Goal: Information Seeking & Learning: Learn about a topic

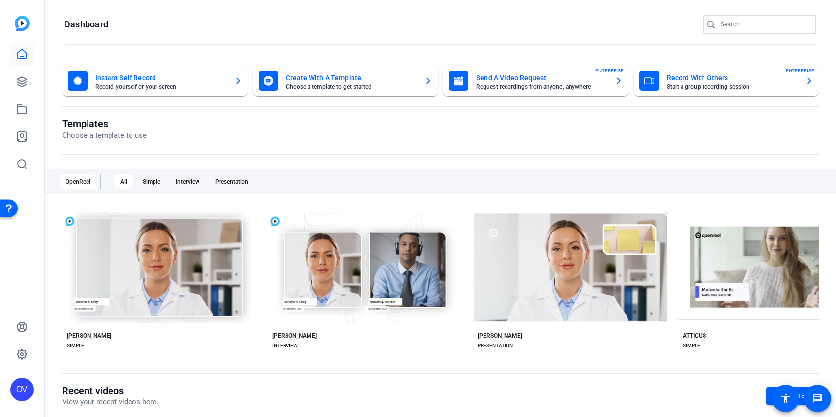
click at [768, 24] on input "Search" at bounding box center [765, 25] width 88 height 12
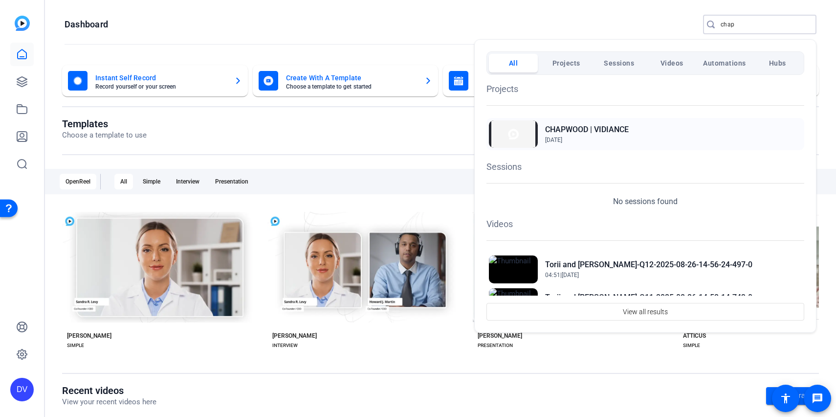
type input "chap"
click at [682, 132] on div "CHAPWOOD | VIDIANCE [DATE]" at bounding box center [645, 134] width 318 height 32
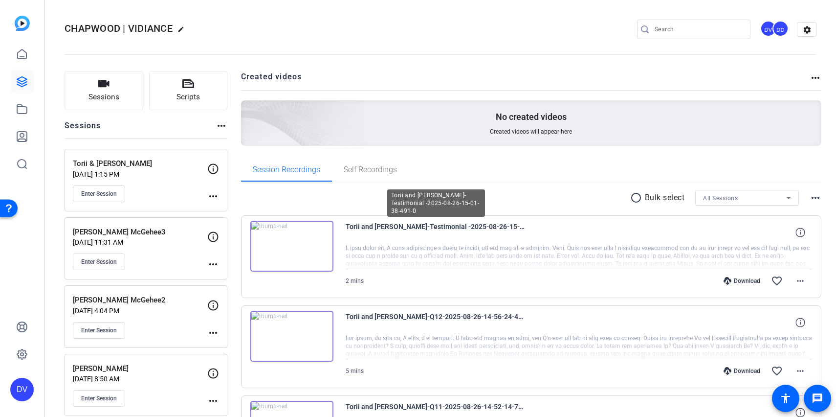
scroll to position [2, 0]
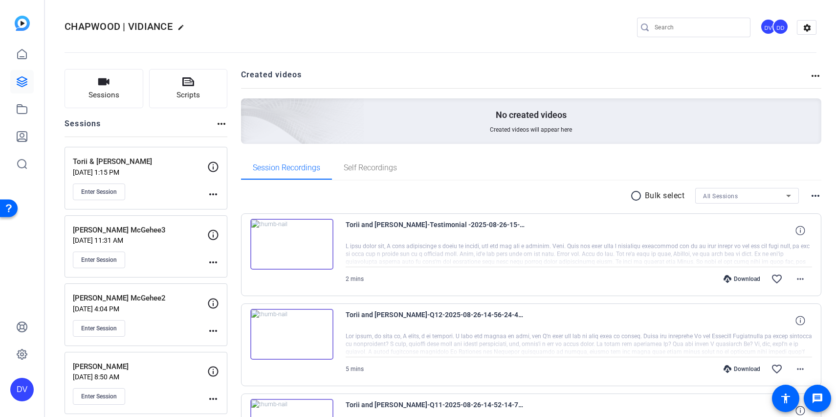
click at [290, 237] on img at bounding box center [291, 244] width 83 height 51
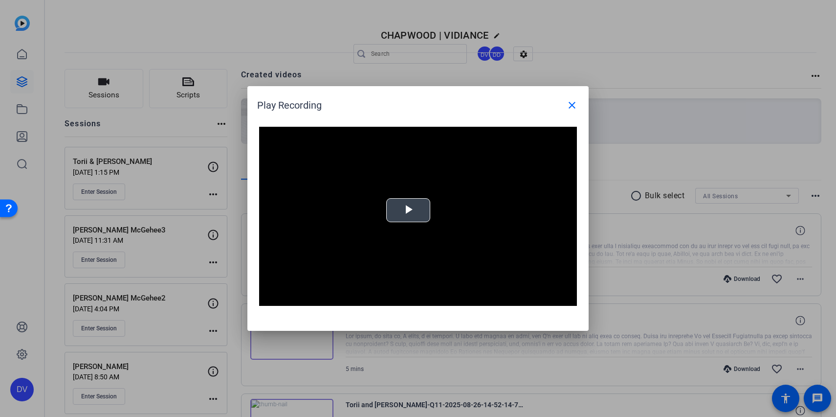
click at [408, 210] on span "Video Player" at bounding box center [408, 210] width 0 height 0
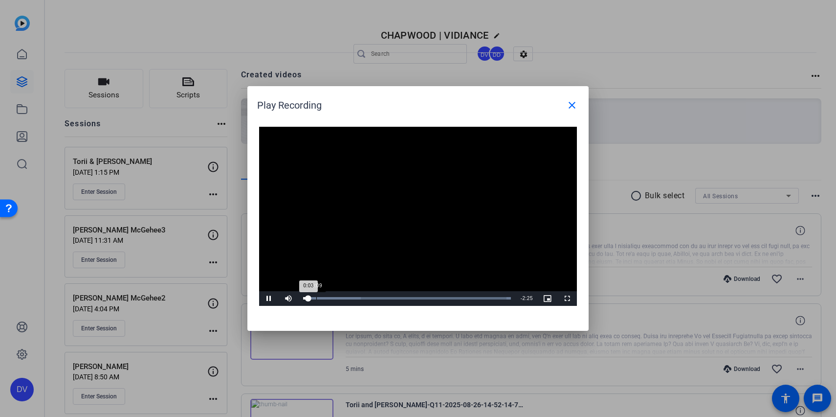
click at [317, 297] on div "0:09" at bounding box center [316, 298] width 0 height 2
click at [333, 296] on div "Loaded : 100.00% 0:21 0:21" at bounding box center [407, 298] width 218 height 15
click at [356, 294] on div "Loaded : 100.00% 0:38 0:38" at bounding box center [407, 298] width 218 height 15
click at [350, 268] on video "Video Player" at bounding box center [418, 216] width 318 height 179
click at [573, 104] on mat-icon "close" at bounding box center [572, 105] width 12 height 12
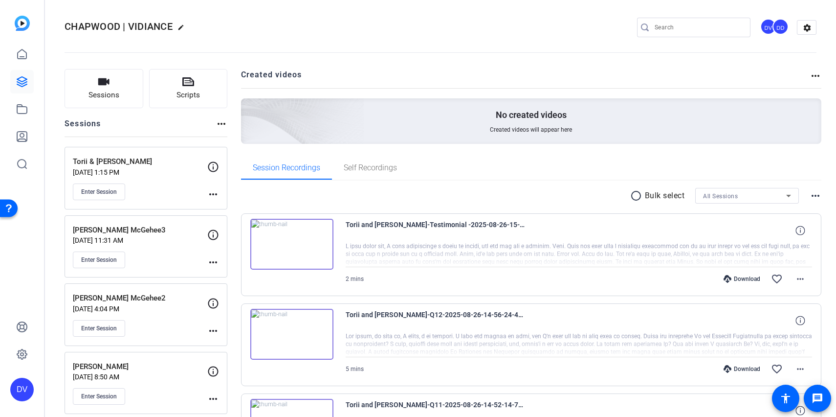
click at [508, 246] on div at bounding box center [579, 254] width 467 height 24
click at [588, 245] on div at bounding box center [579, 254] width 467 height 24
click at [588, 250] on div at bounding box center [579, 254] width 467 height 24
click at [301, 245] on img at bounding box center [291, 244] width 83 height 51
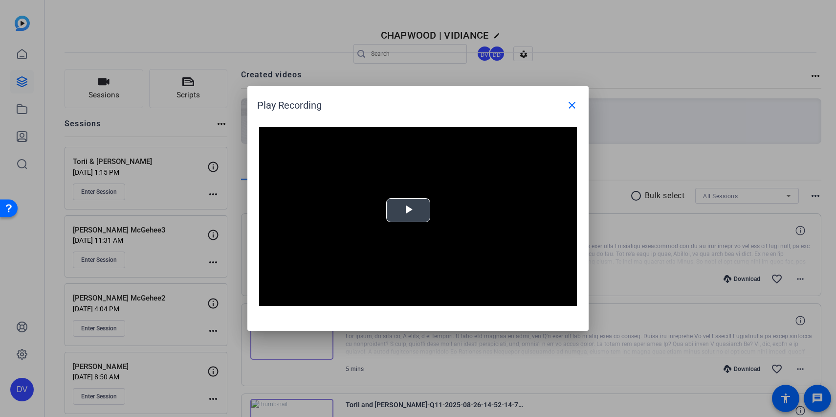
click at [408, 210] on span "Video Player" at bounding box center [408, 210] width 0 height 0
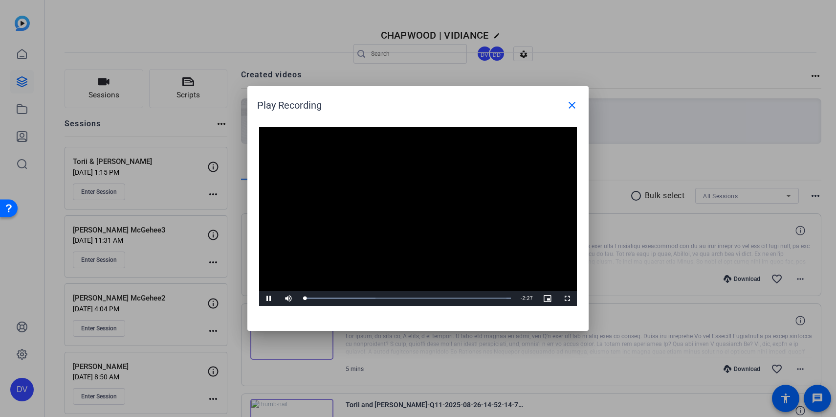
click at [403, 219] on video "Video Player" at bounding box center [418, 216] width 318 height 179
